Goal: Ask a question: Seek information or help from site administrators or community

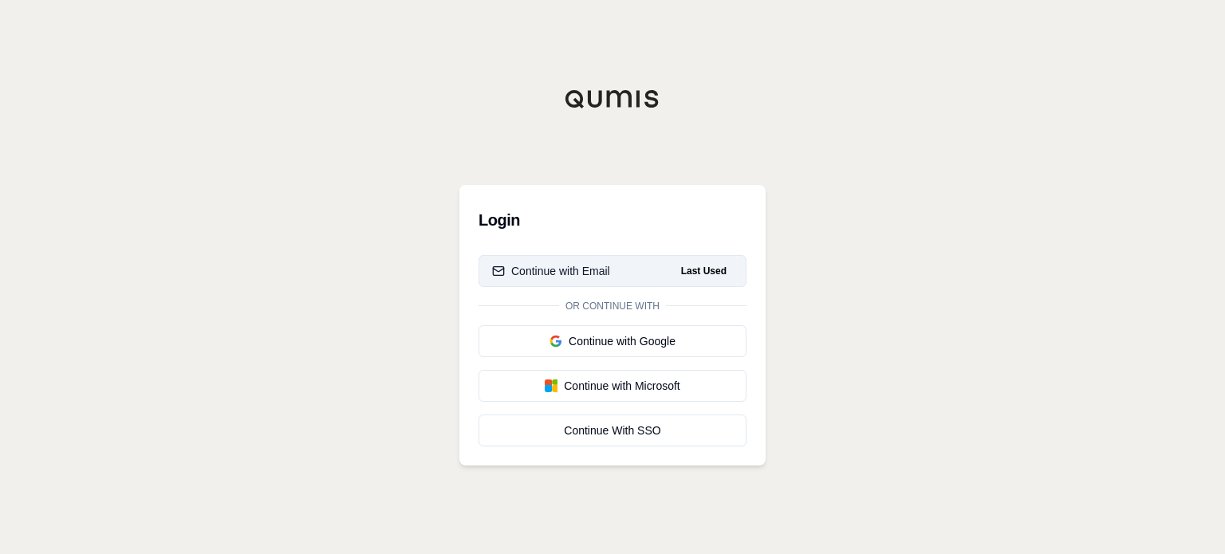
click at [557, 270] on div "Continue with Email" at bounding box center [551, 271] width 118 height 16
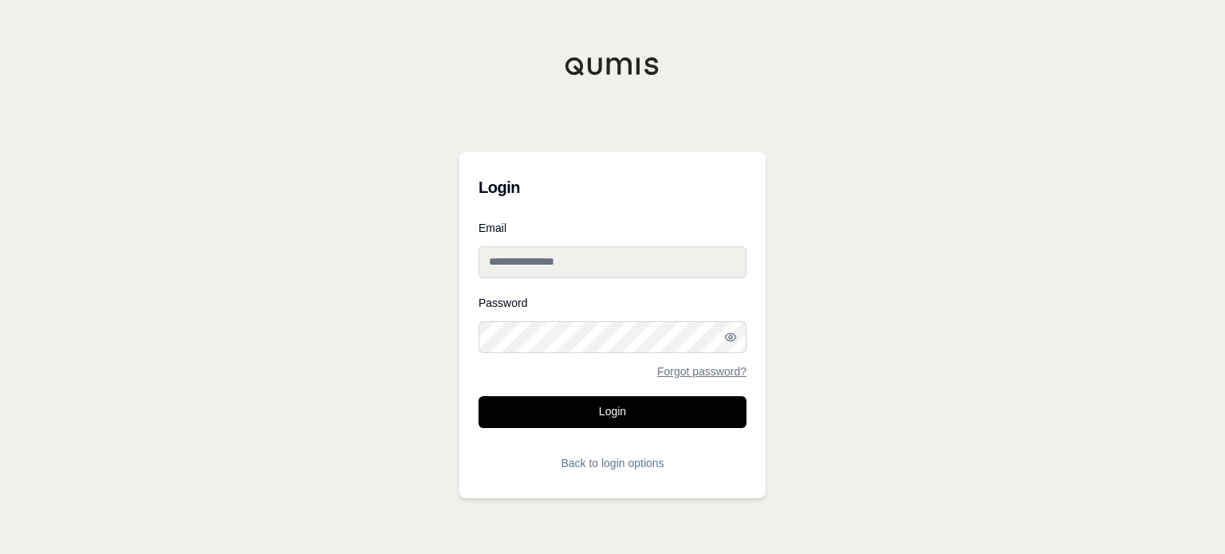
type input "**********"
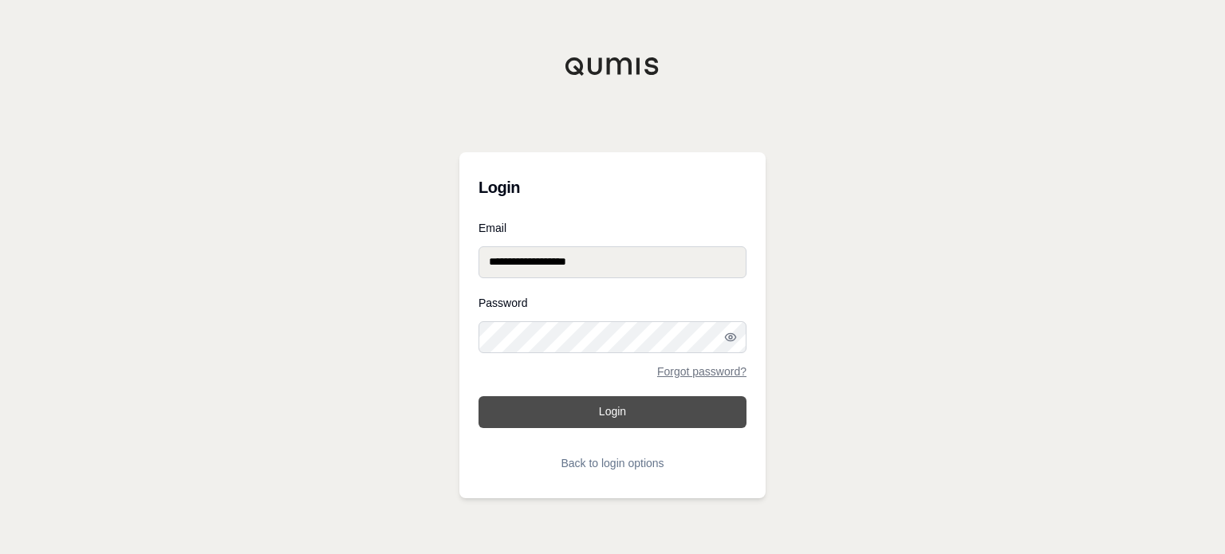
click at [679, 414] on button "Login" at bounding box center [613, 412] width 268 height 32
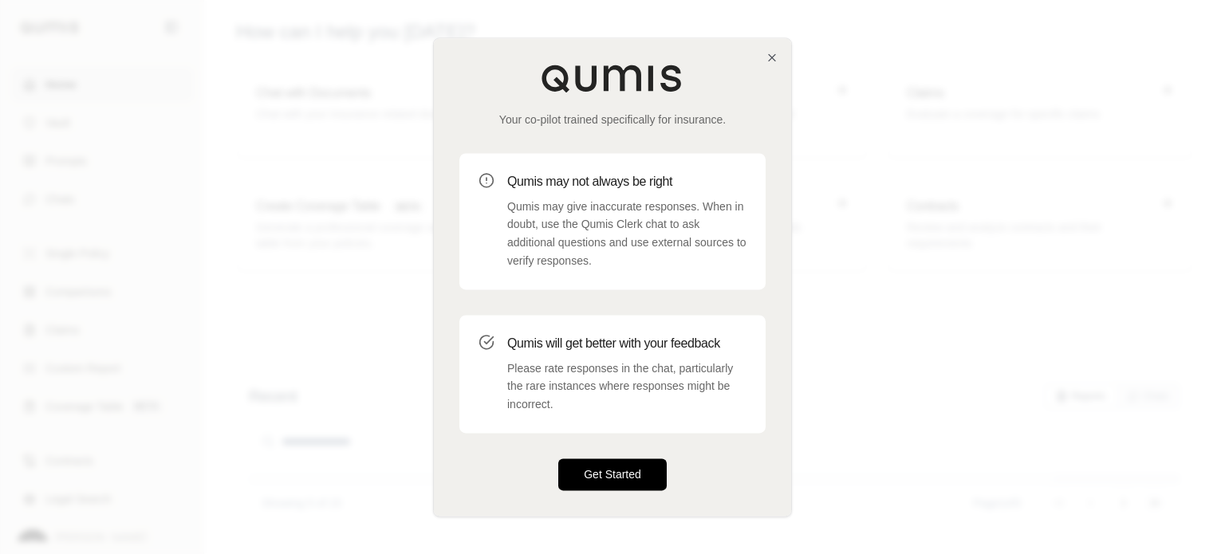
click at [635, 468] on button "Get Started" at bounding box center [612, 475] width 108 height 32
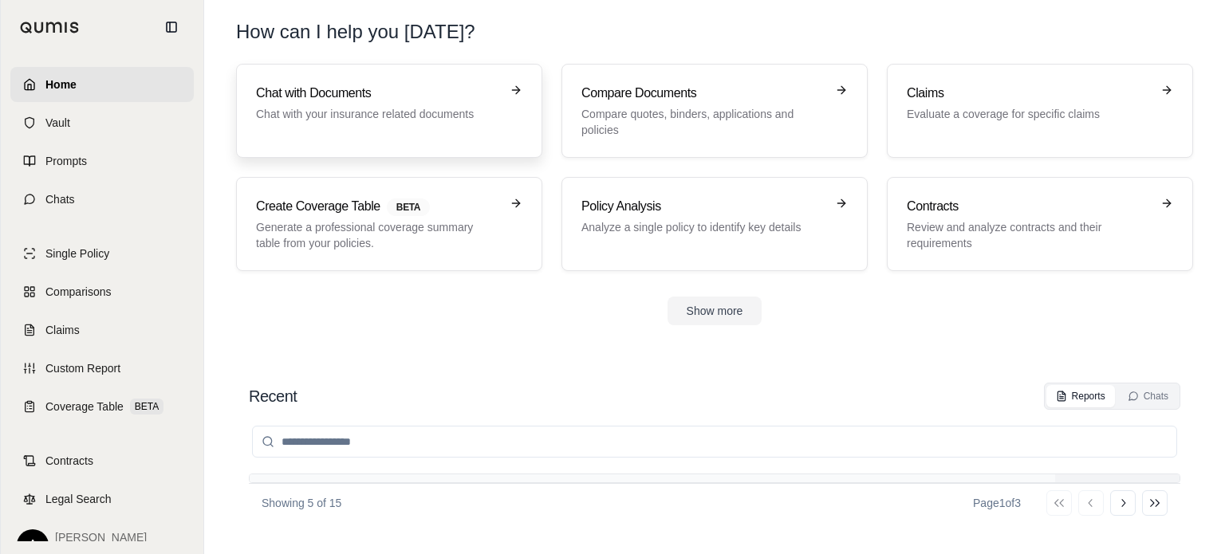
click at [313, 90] on h3 "Chat with Documents" at bounding box center [378, 93] width 244 height 19
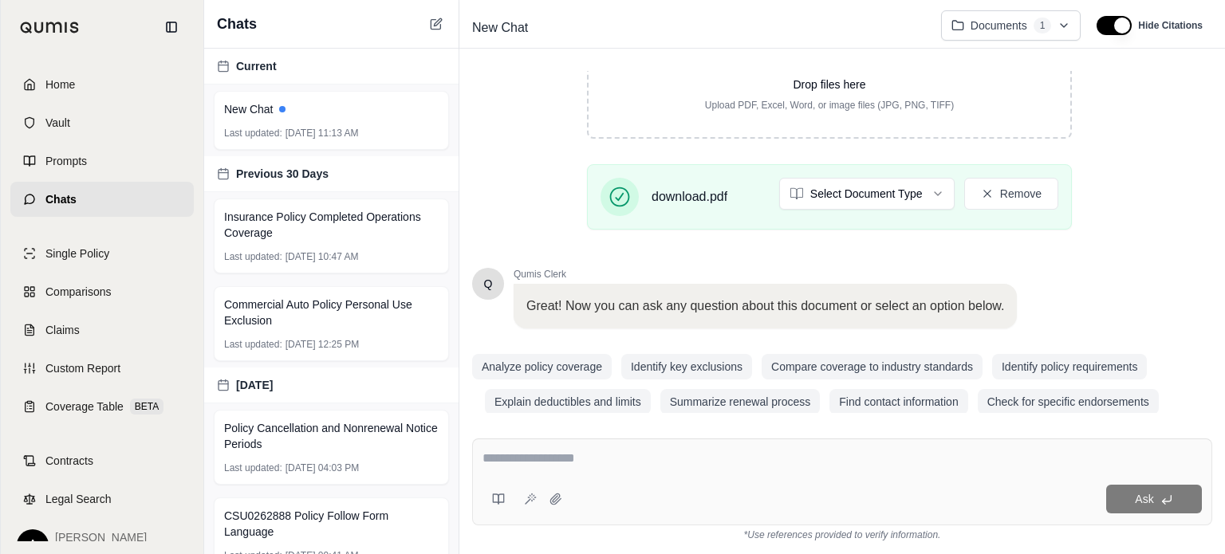
scroll to position [307, 0]
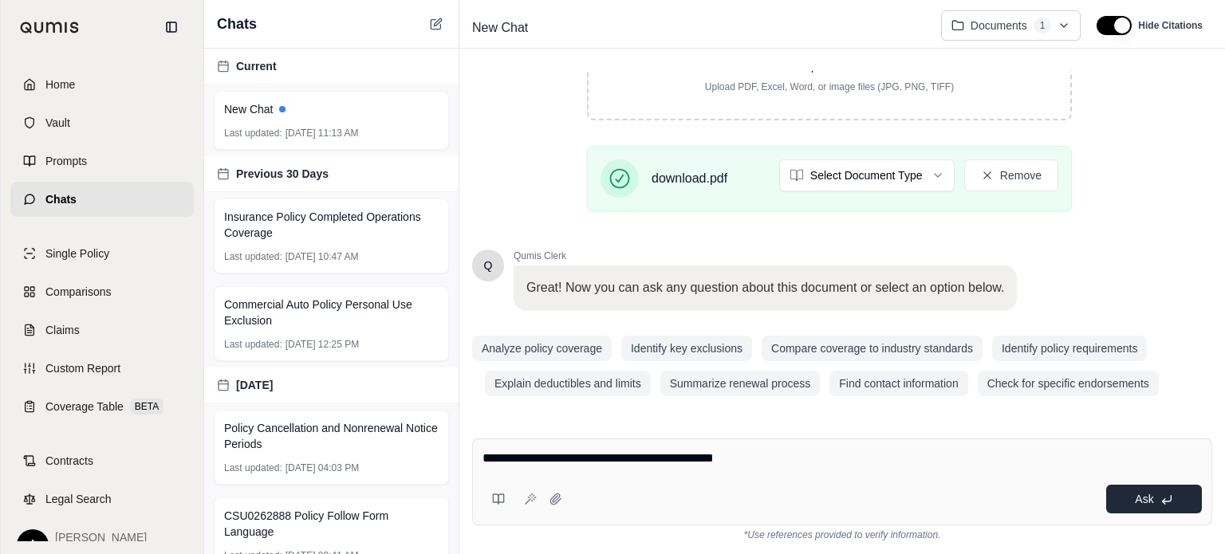
type textarea "**********"
click at [1146, 507] on button "Ask" at bounding box center [1154, 499] width 96 height 29
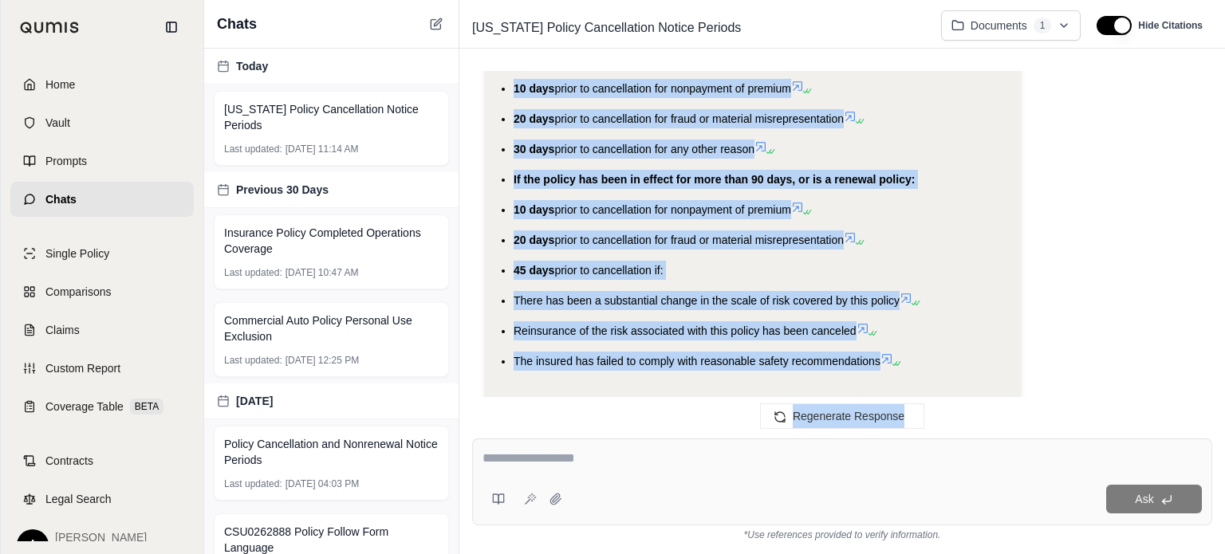
scroll to position [968, 0]
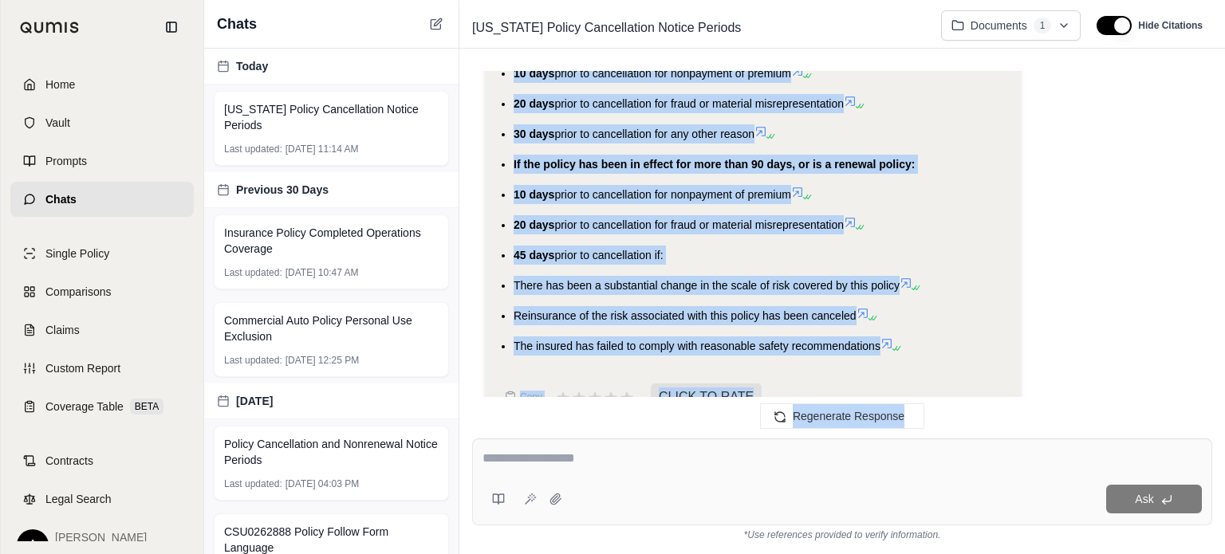
drag, startPoint x: 520, startPoint y: 255, endPoint x: 944, endPoint y: 356, distance: 436.1
copy ul "the policy has been in effect for 90 days or less: 10 days prior to cancellatio…"
click at [86, 82] on link "Home" at bounding box center [101, 84] width 183 height 35
